Goal: Find specific page/section: Find specific page/section

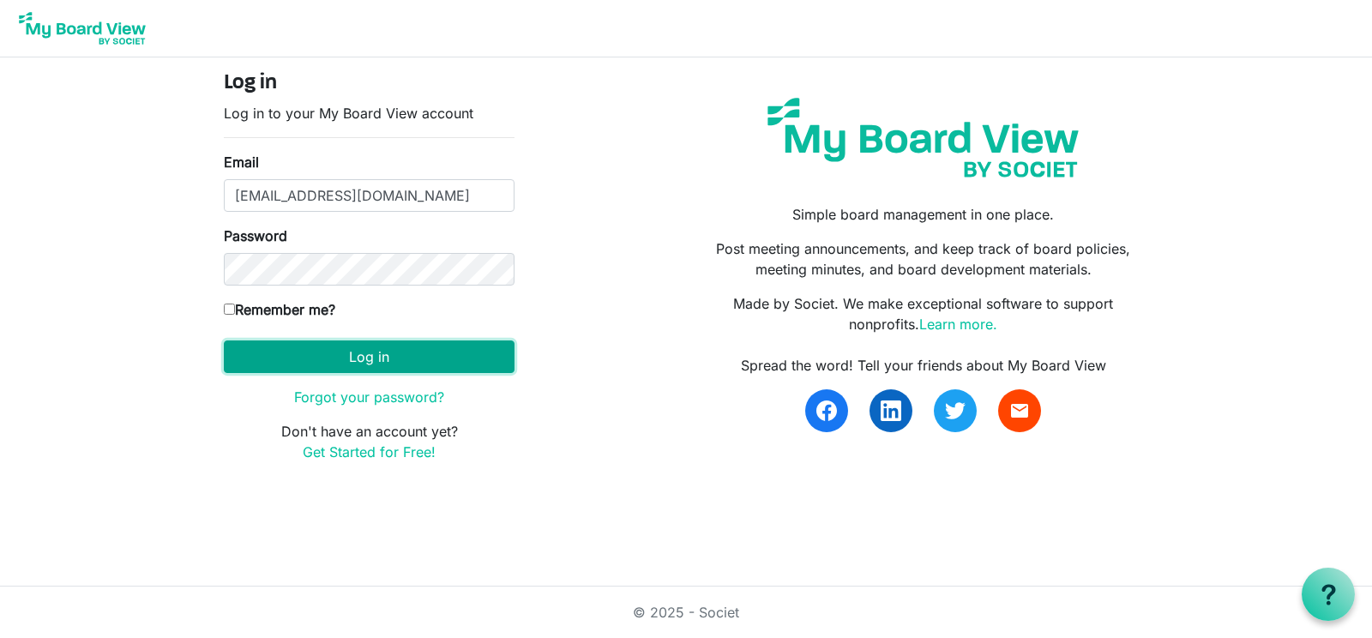
click at [399, 354] on button "Log in" at bounding box center [369, 356] width 291 height 33
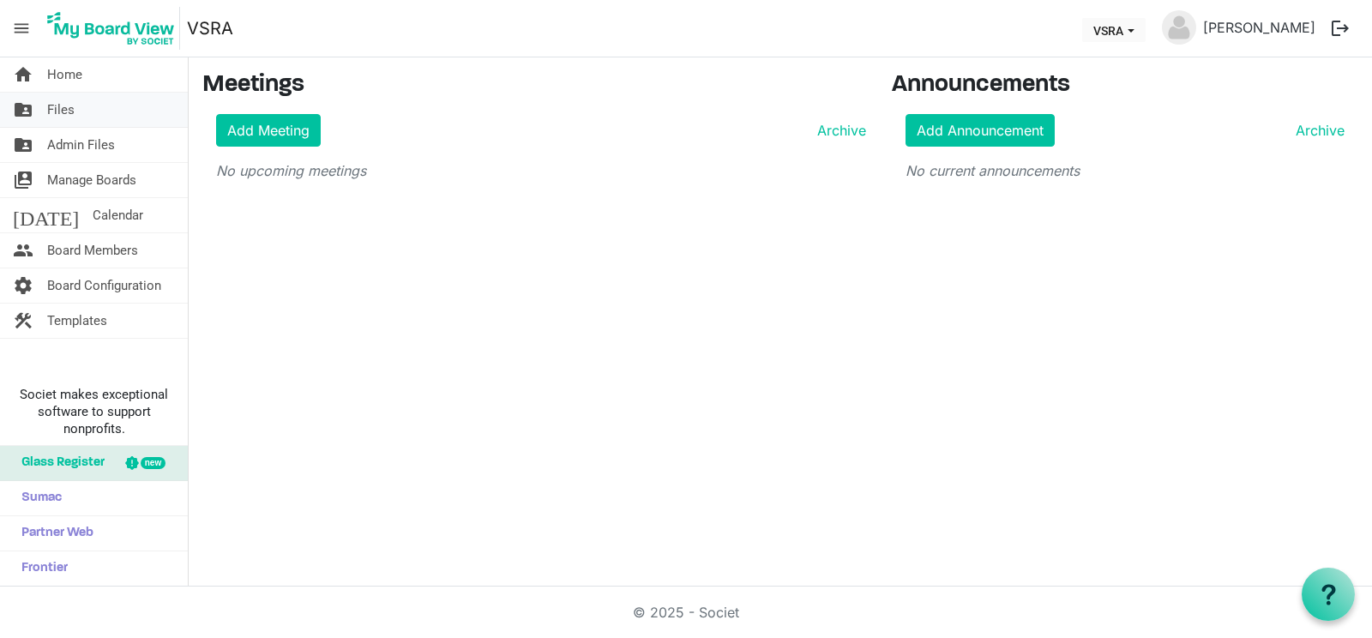
click at [63, 104] on span "Files" at bounding box center [60, 110] width 27 height 34
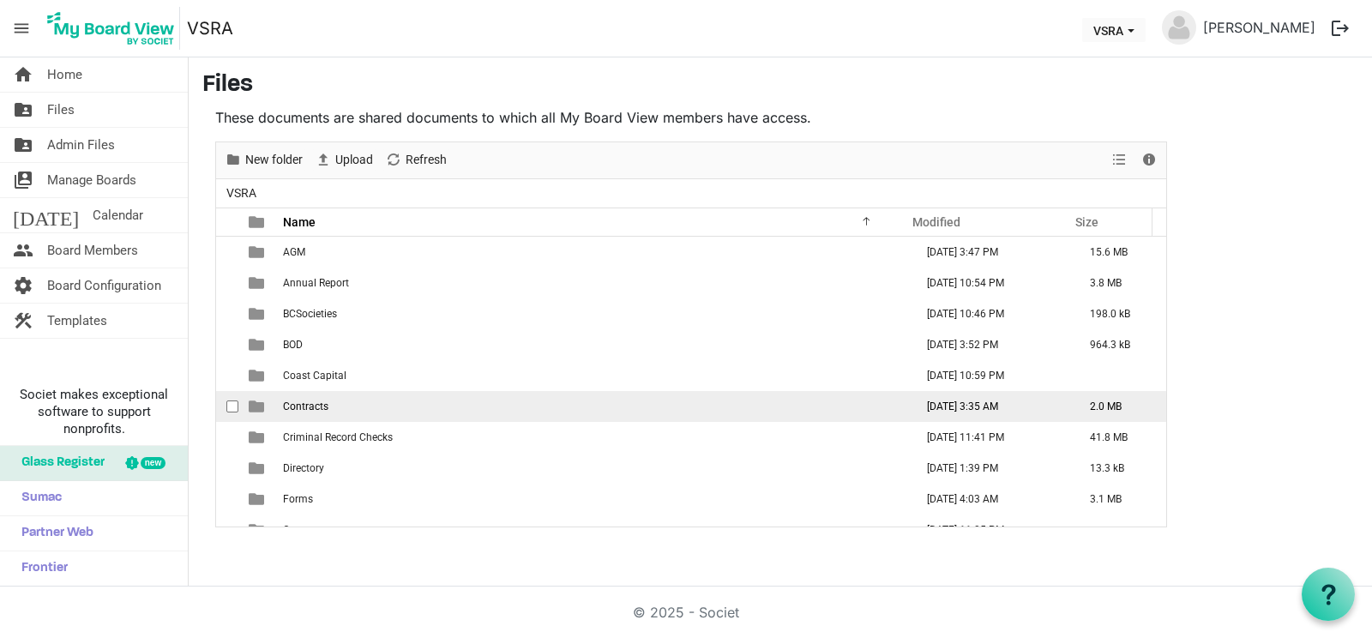
click at [281, 405] on td "Contracts" at bounding box center [593, 406] width 631 height 31
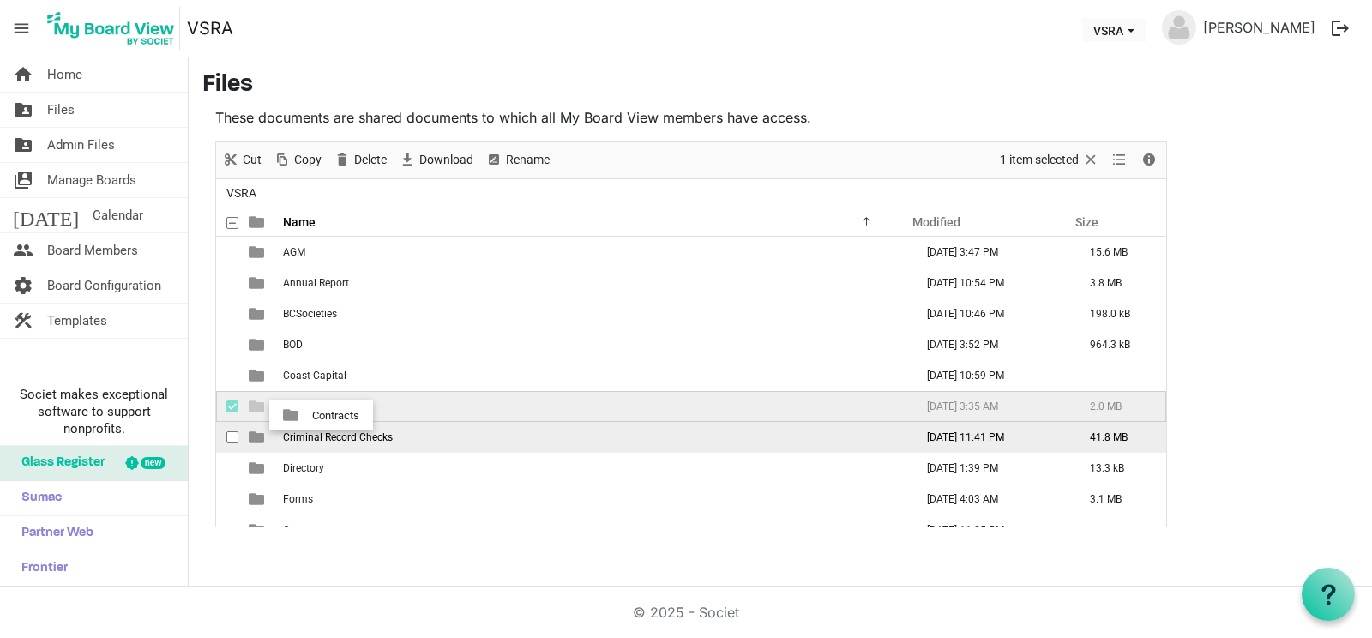
drag, startPoint x: 285, startPoint y: 403, endPoint x: 310, endPoint y: 426, distance: 34.0
click at [310, 426] on tbody "AGM September 04, 2025 3:47 PM 15.6 MB Annual Report July 09, 2025 10:54 PM 3.8…" at bounding box center [691, 468] width 950 height 463
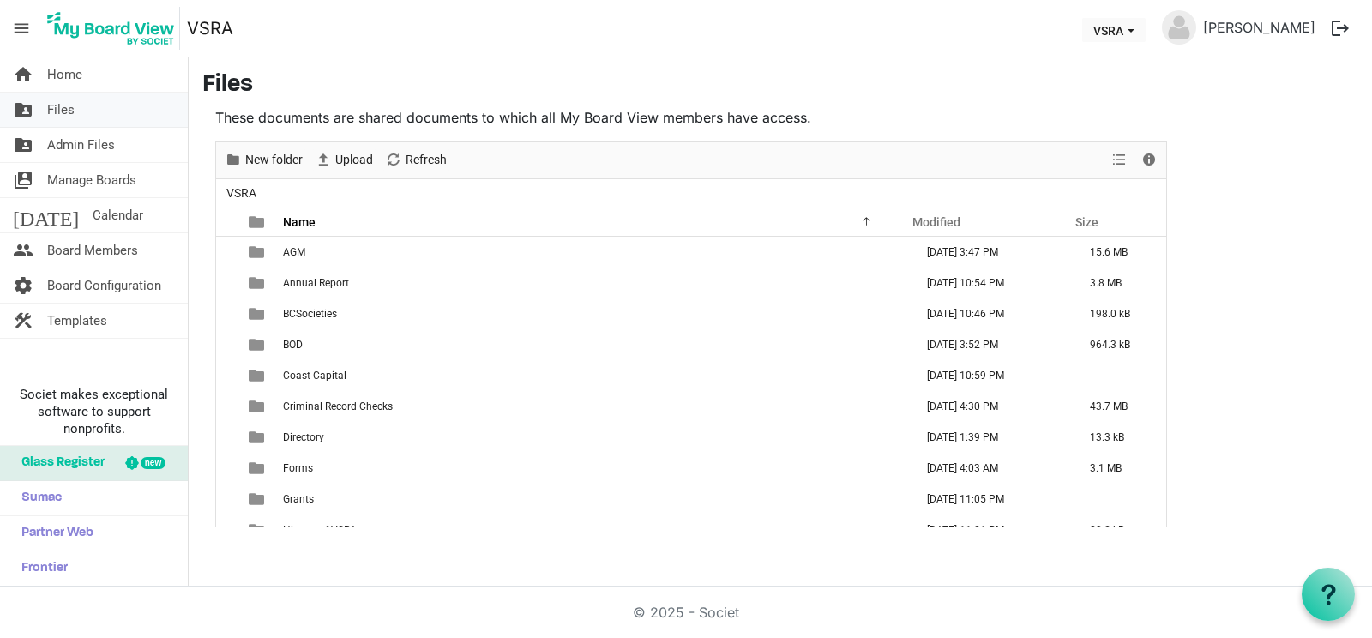
click at [57, 110] on span "Files" at bounding box center [60, 110] width 27 height 34
click at [414, 153] on span "Refresh" at bounding box center [426, 159] width 45 height 21
click at [58, 144] on span "Admin Files" at bounding box center [81, 145] width 68 height 34
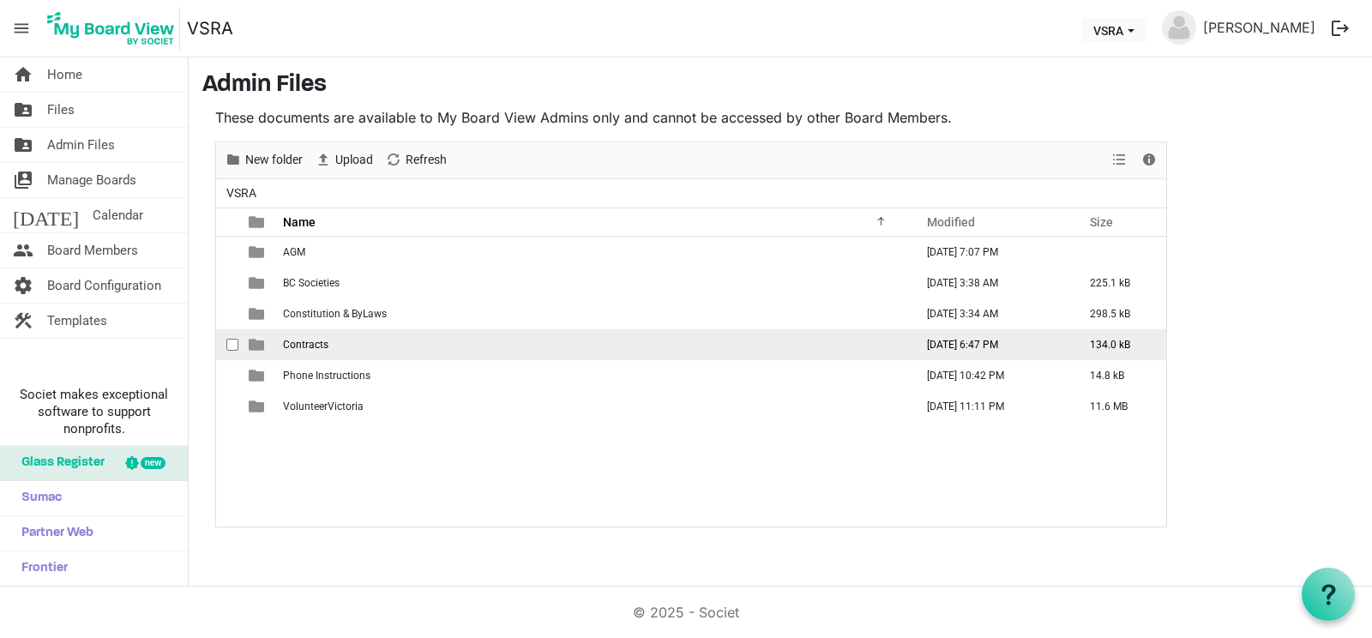
click at [304, 342] on span "Contracts" at bounding box center [305, 345] width 45 height 12
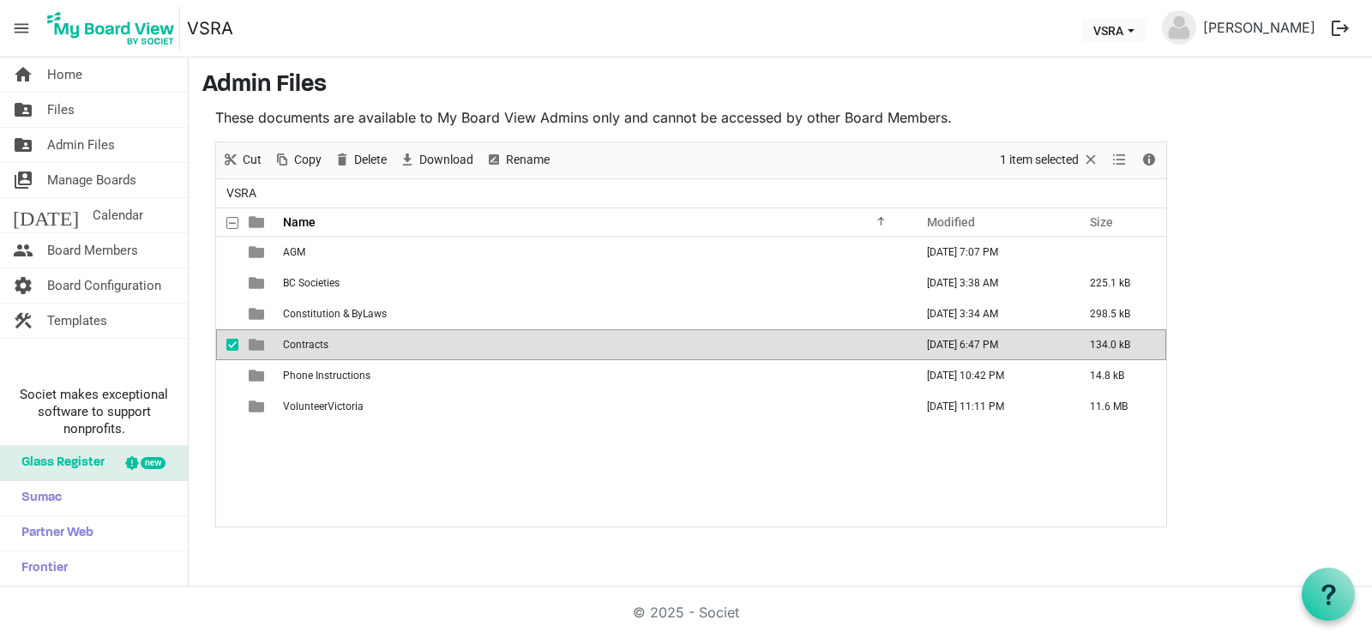
click at [304, 342] on span "Contracts" at bounding box center [305, 345] width 45 height 12
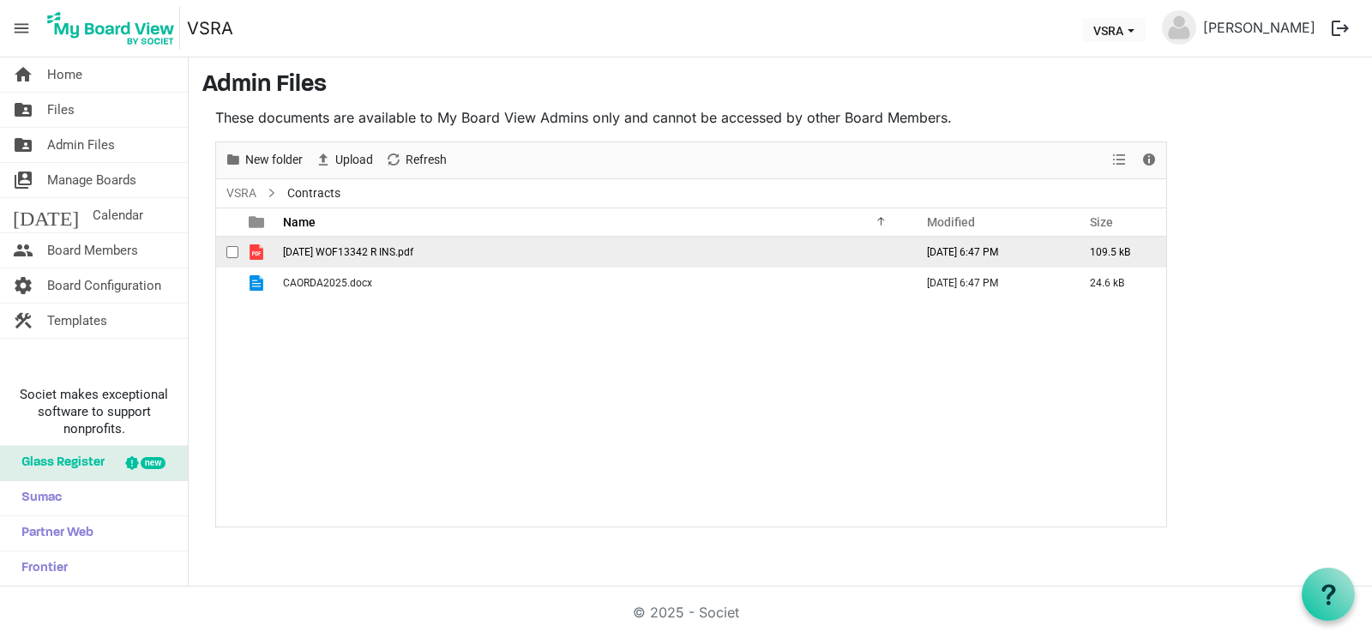
click at [347, 246] on span "[DATE] WOF13342 R INS.pdf" at bounding box center [348, 252] width 130 height 12
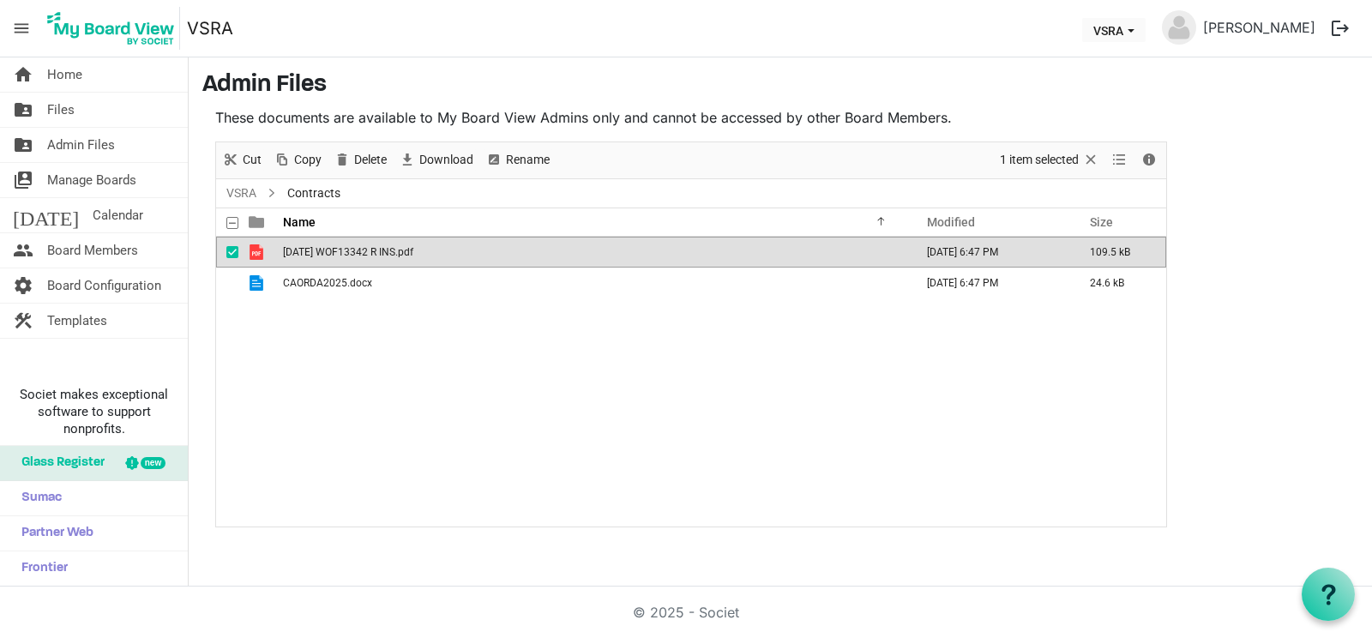
click at [347, 246] on span "[DATE] WOF13342 R INS.pdf" at bounding box center [348, 252] width 130 height 12
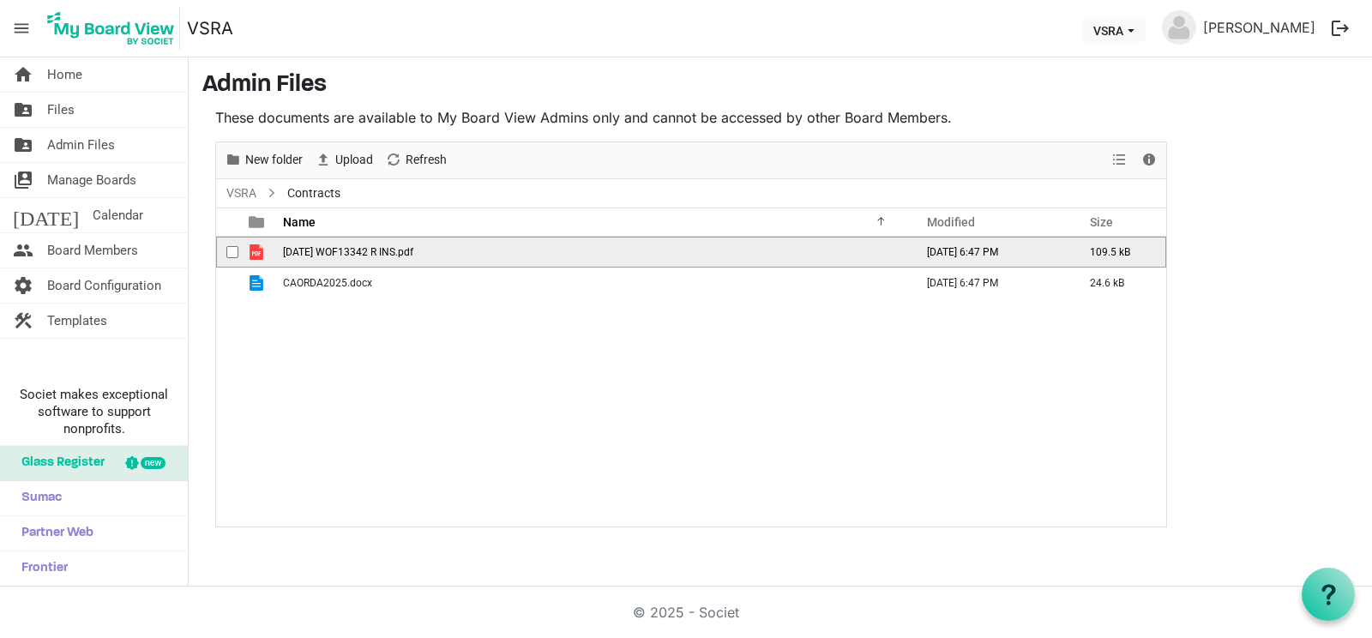
click at [347, 246] on span "[DATE] WOF13342 R INS.pdf" at bounding box center [348, 252] width 130 height 12
